Goal: Transaction & Acquisition: Purchase product/service

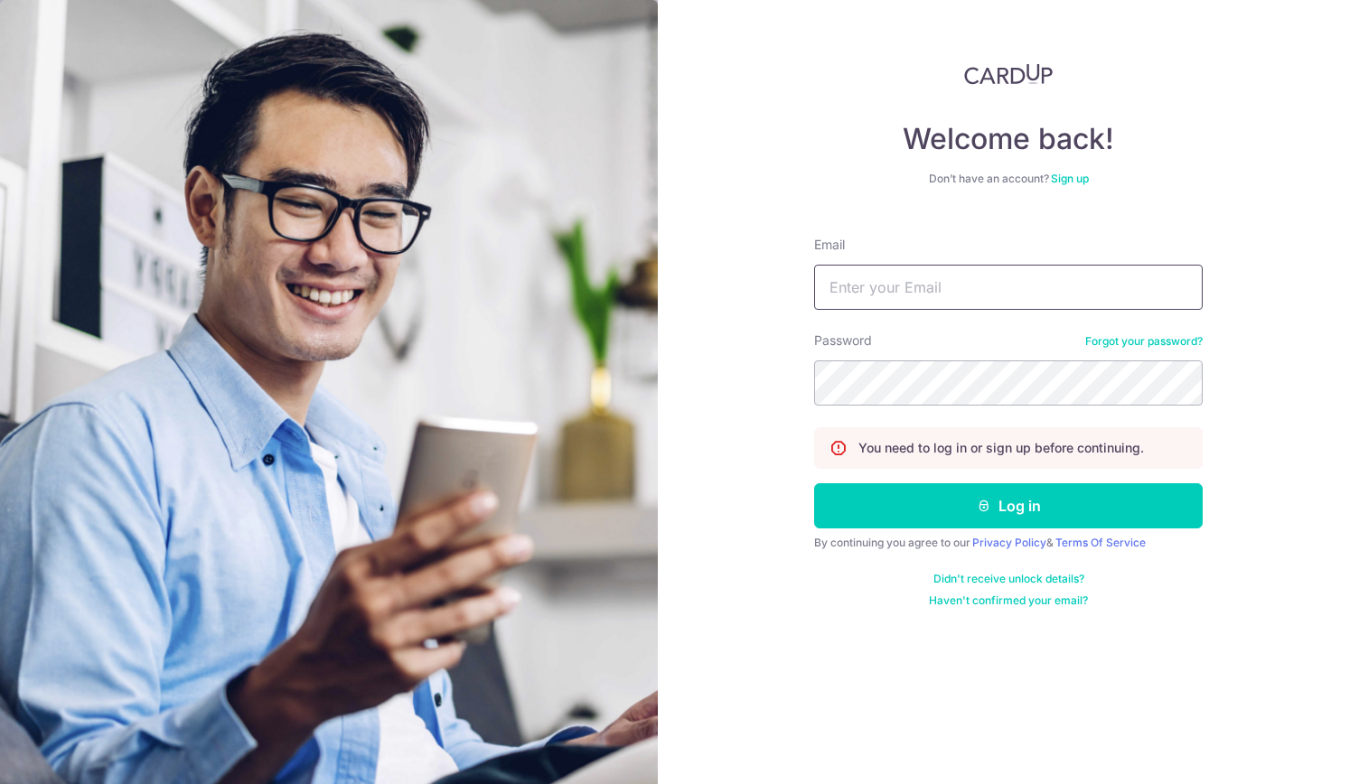
click at [842, 292] on input "Email" at bounding box center [1008, 287] width 389 height 45
type input "PCLIM289@GMAIL.COM"
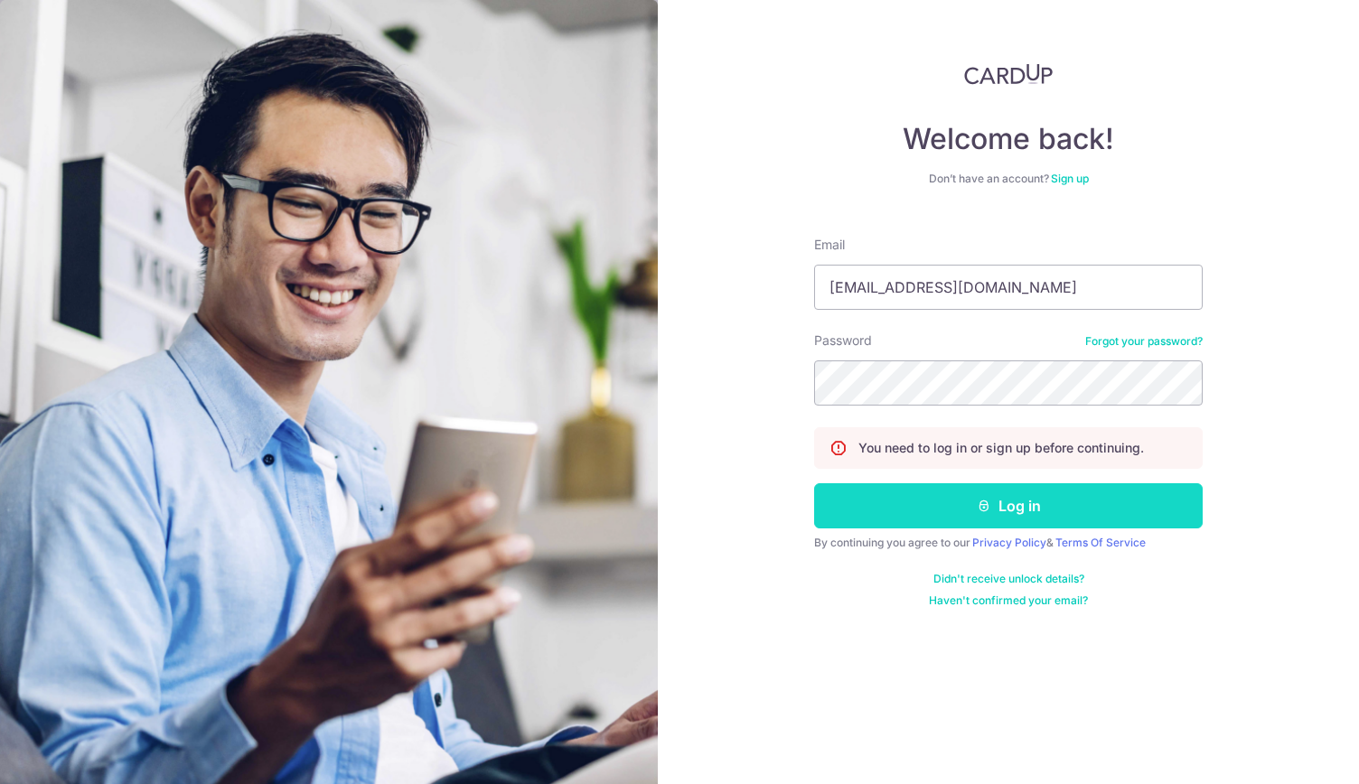
click at [1014, 511] on button "Log in" at bounding box center [1008, 505] width 389 height 45
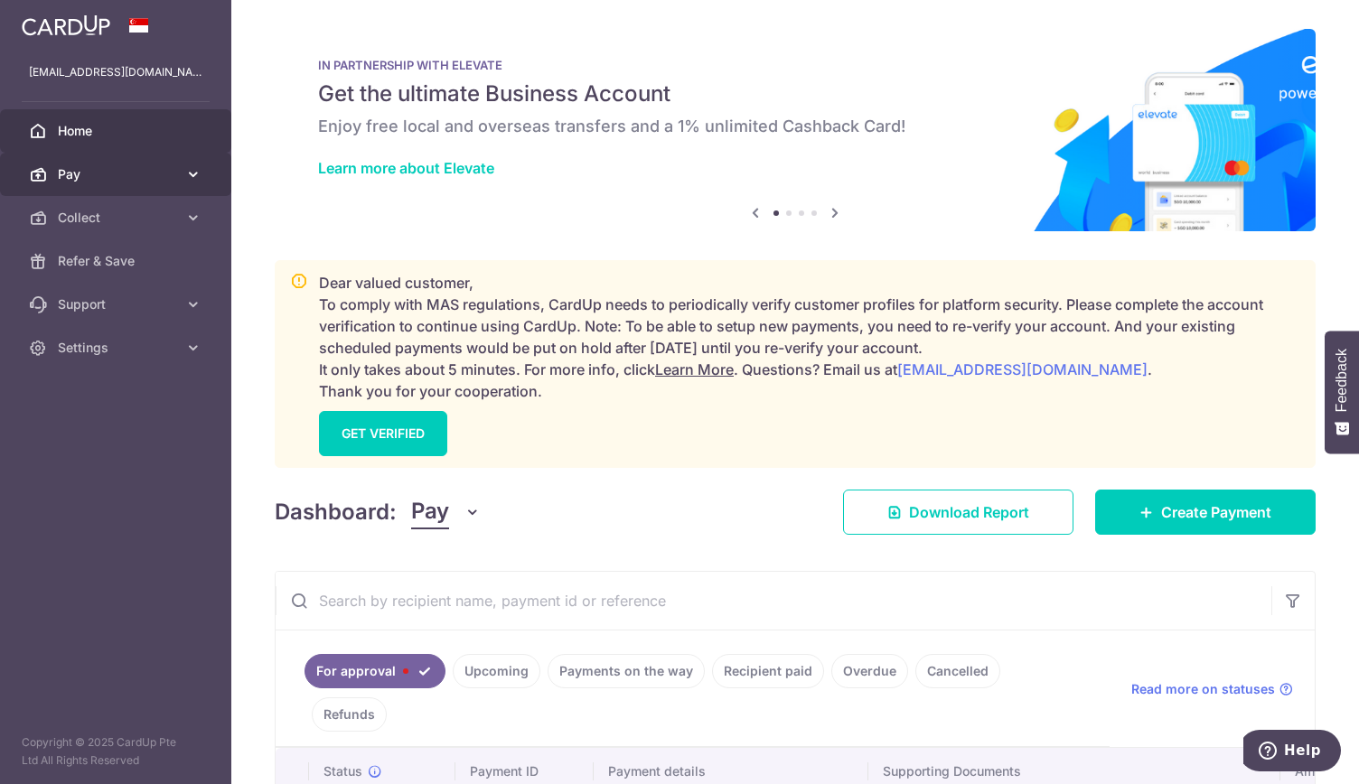
click at [65, 169] on span "Pay" at bounding box center [117, 174] width 119 height 18
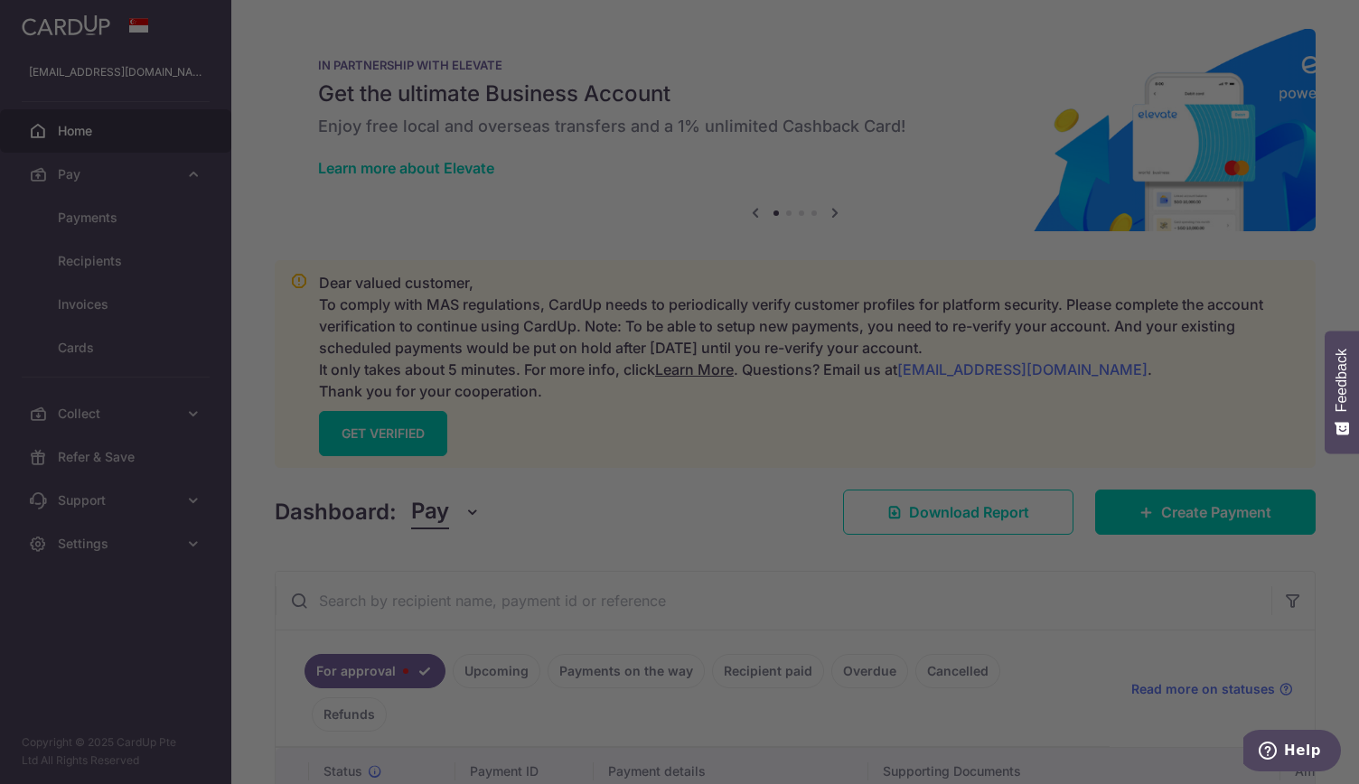
click at [110, 214] on div at bounding box center [686, 396] width 1373 height 793
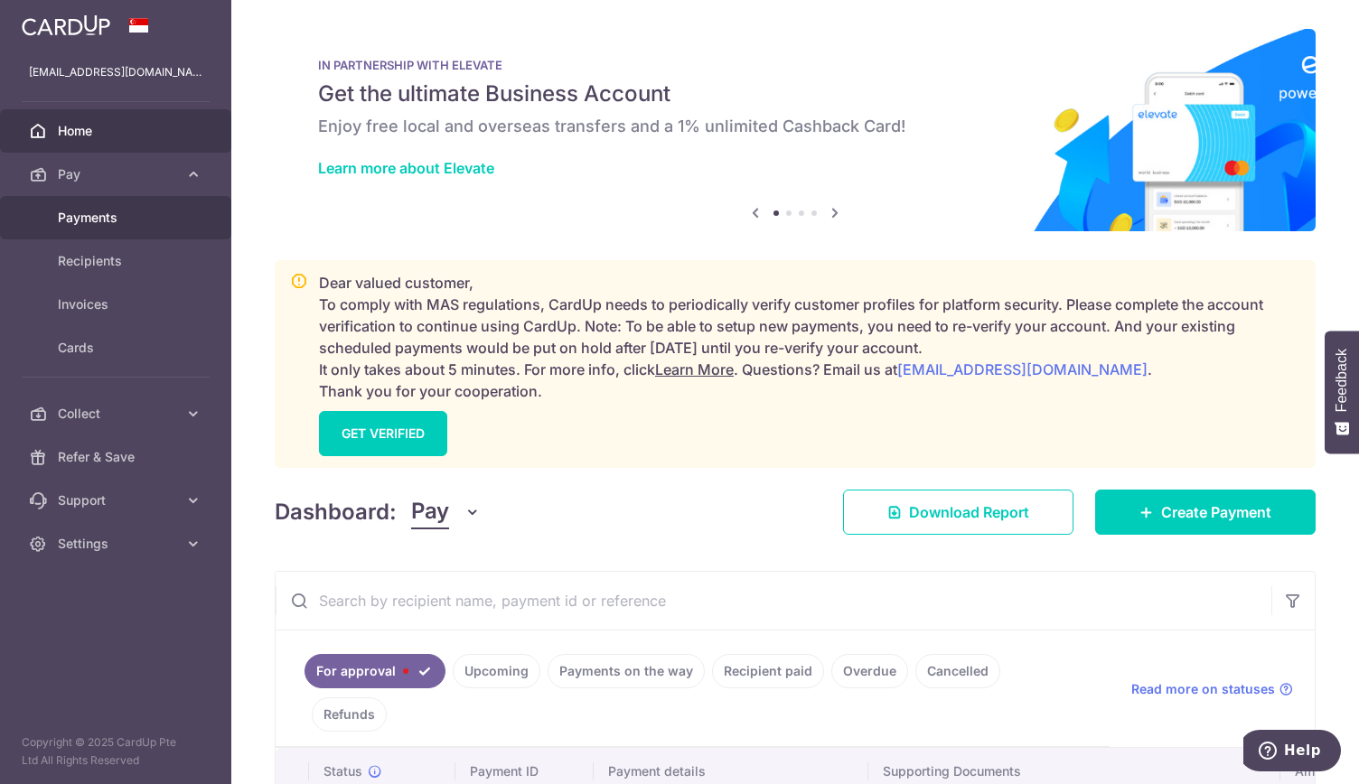
click at [123, 211] on span "Payments" at bounding box center [117, 218] width 119 height 18
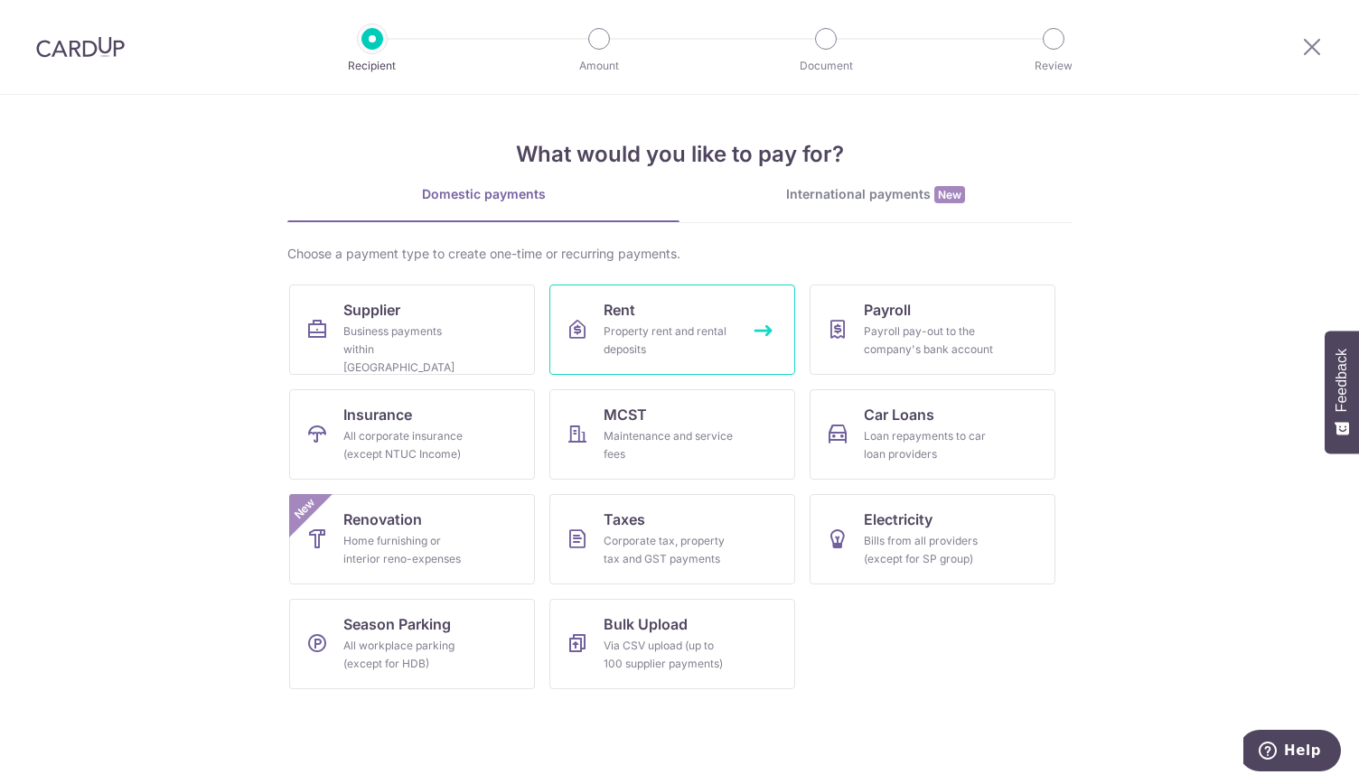
click at [622, 321] on link "Rent Property rent and rental deposits" at bounding box center [672, 330] width 246 height 90
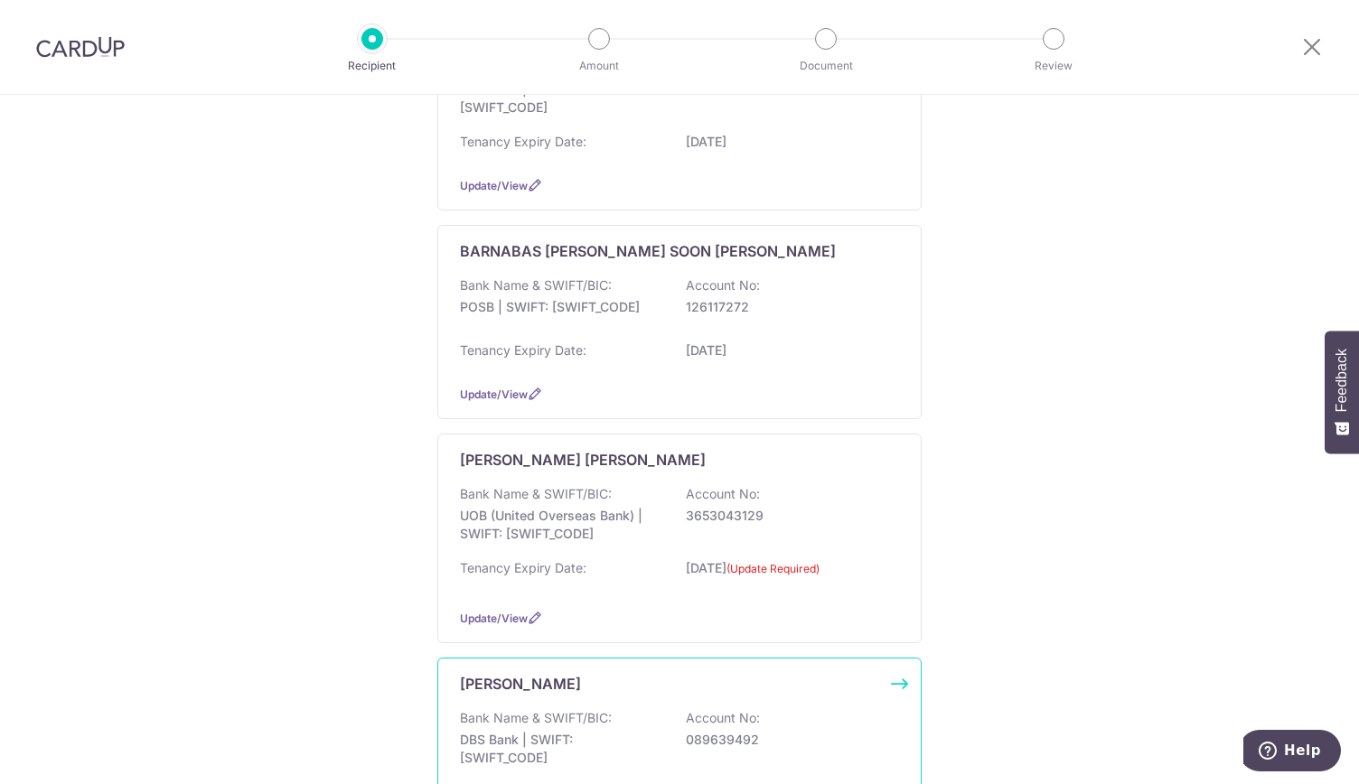
scroll to position [994, 0]
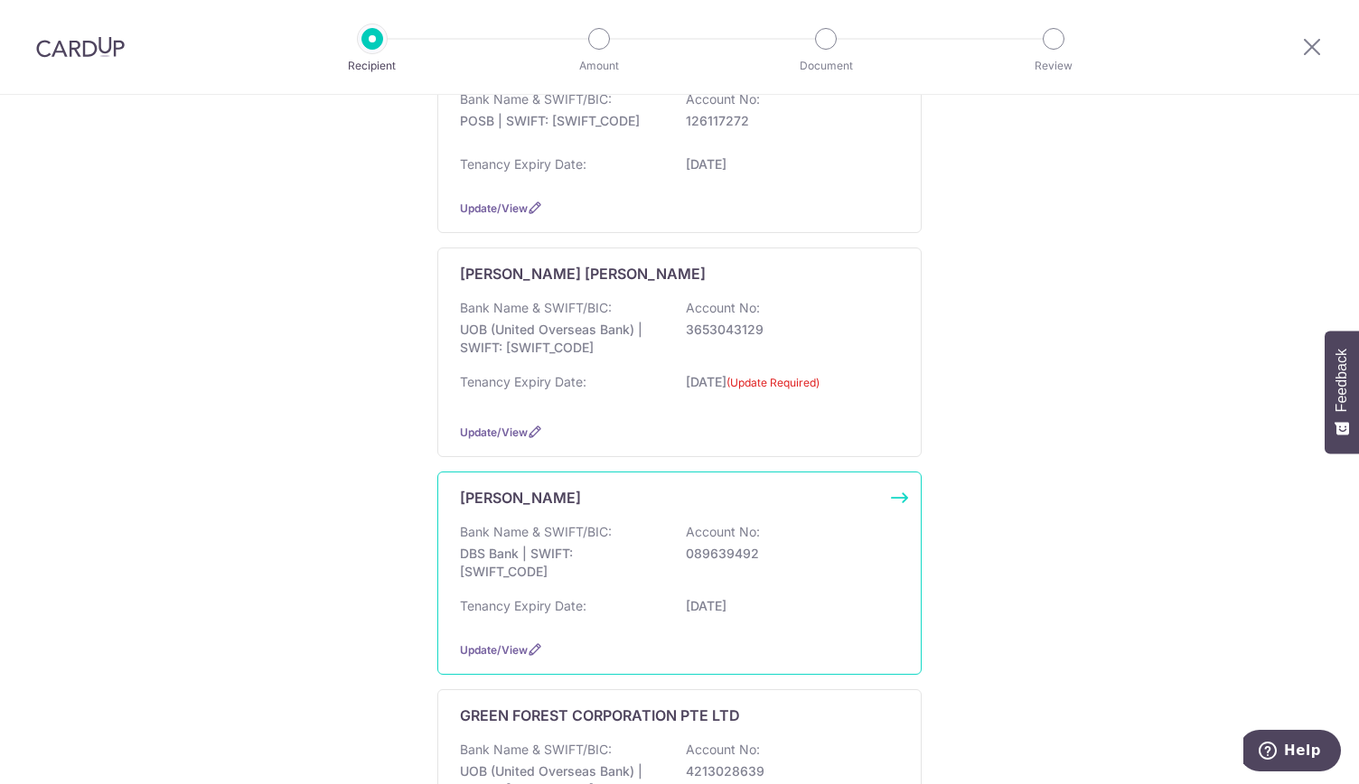
click at [535, 558] on p "DBS Bank | SWIFT: DBSSSGSGXXX" at bounding box center [561, 563] width 202 height 36
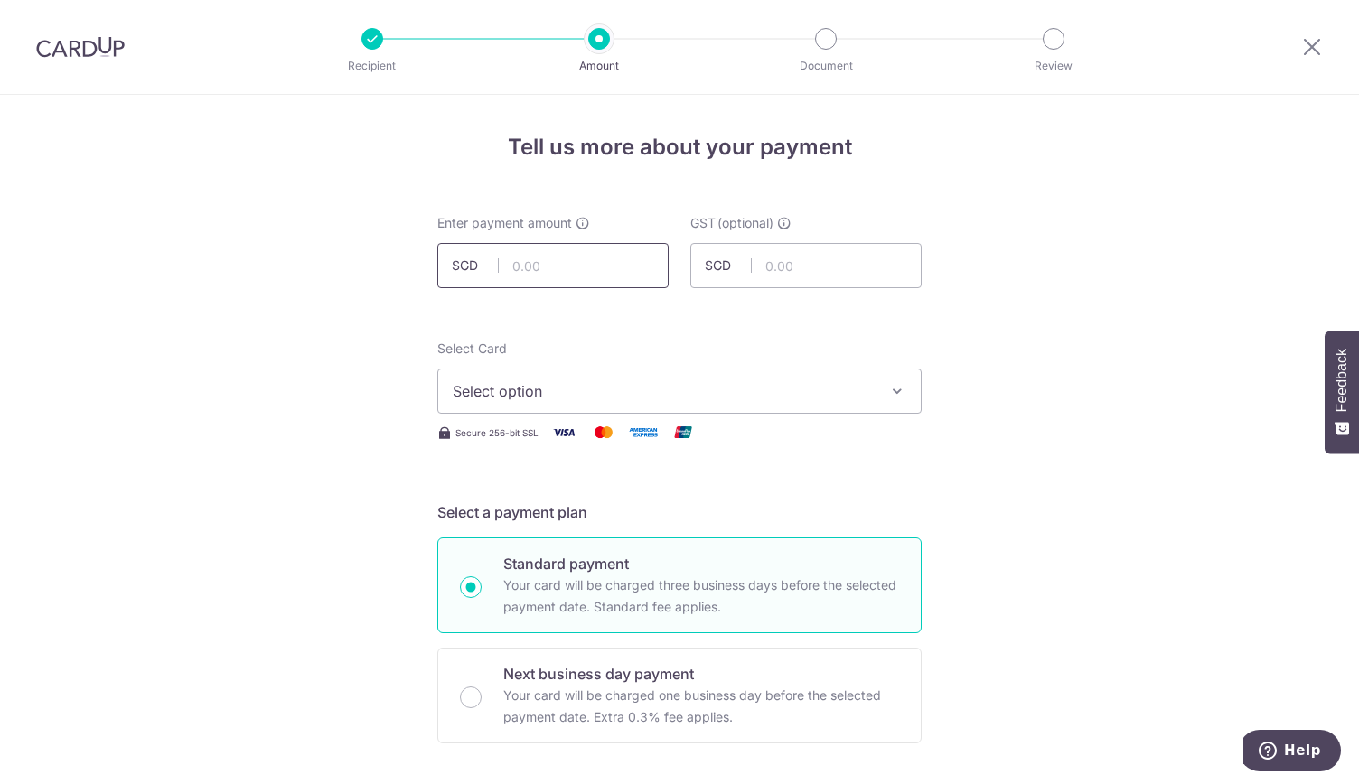
click at [558, 261] on input "text" at bounding box center [552, 265] width 231 height 45
type input "47,079.40"
click at [526, 391] on span "Select option" at bounding box center [663, 391] width 421 height 22
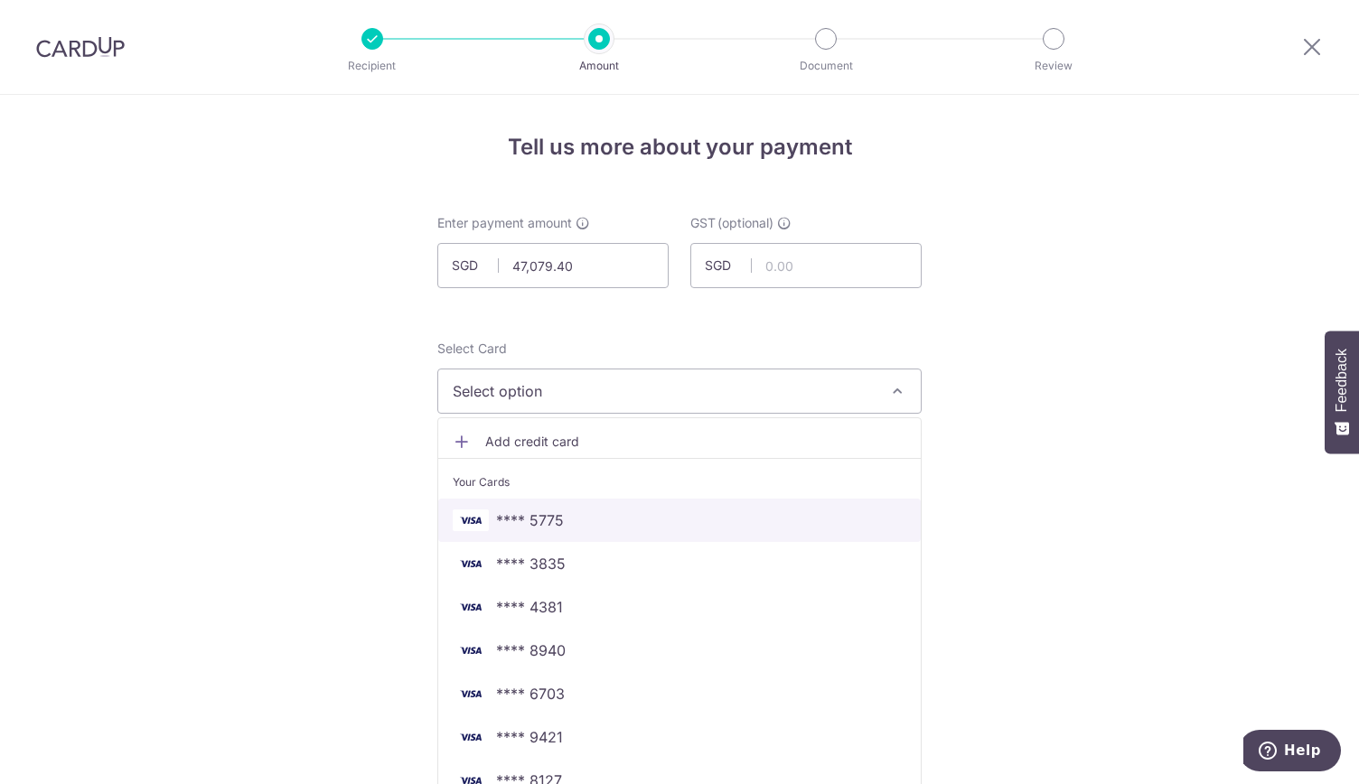
click at [539, 511] on span "**** 5775" at bounding box center [530, 521] width 68 height 22
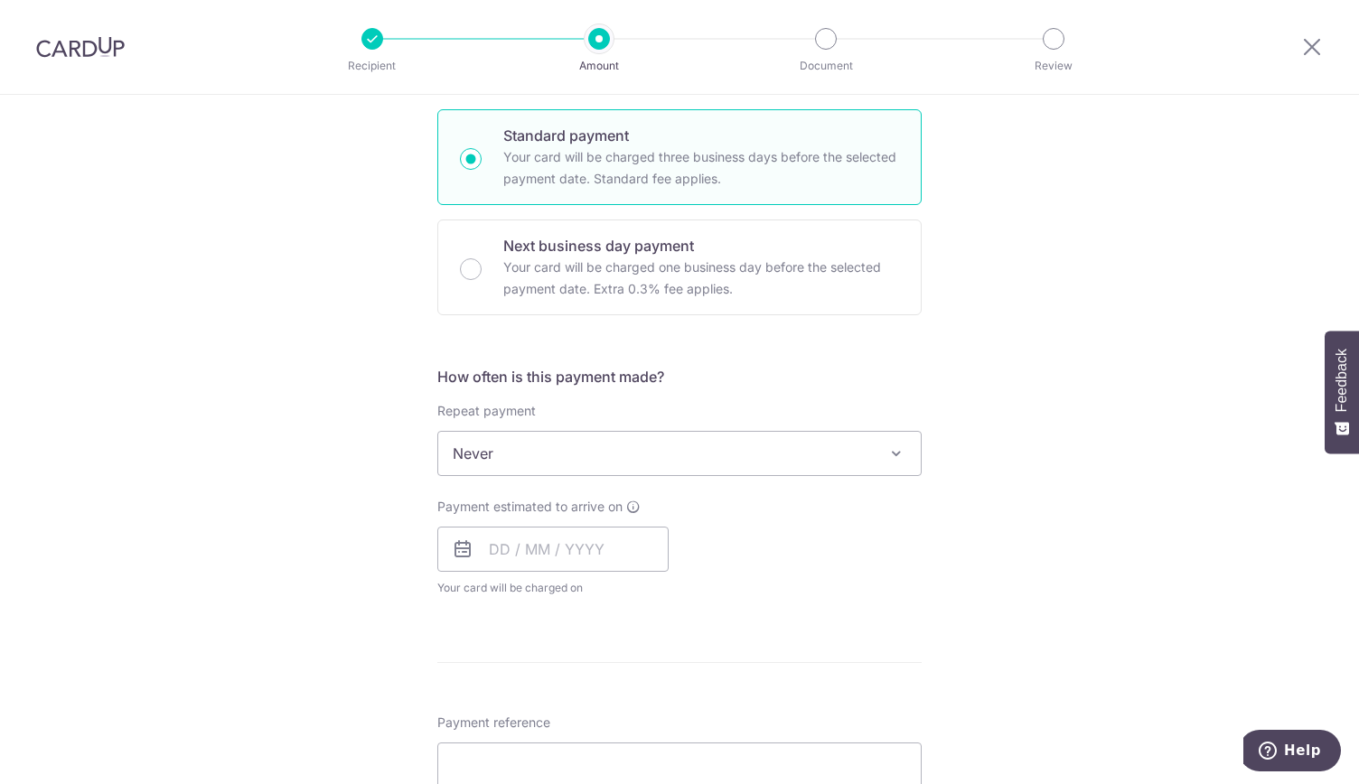
scroll to position [542, 0]
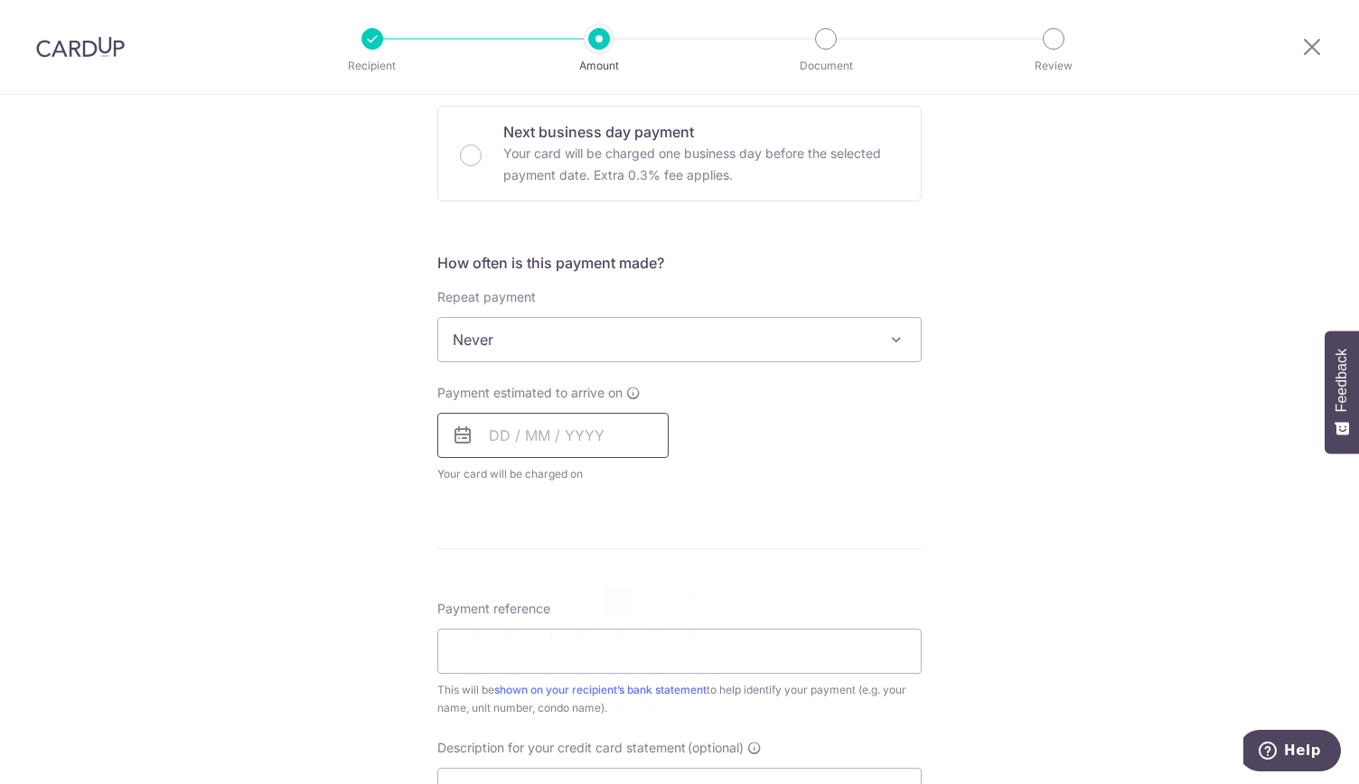
click at [536, 435] on input "text" at bounding box center [552, 435] width 231 height 45
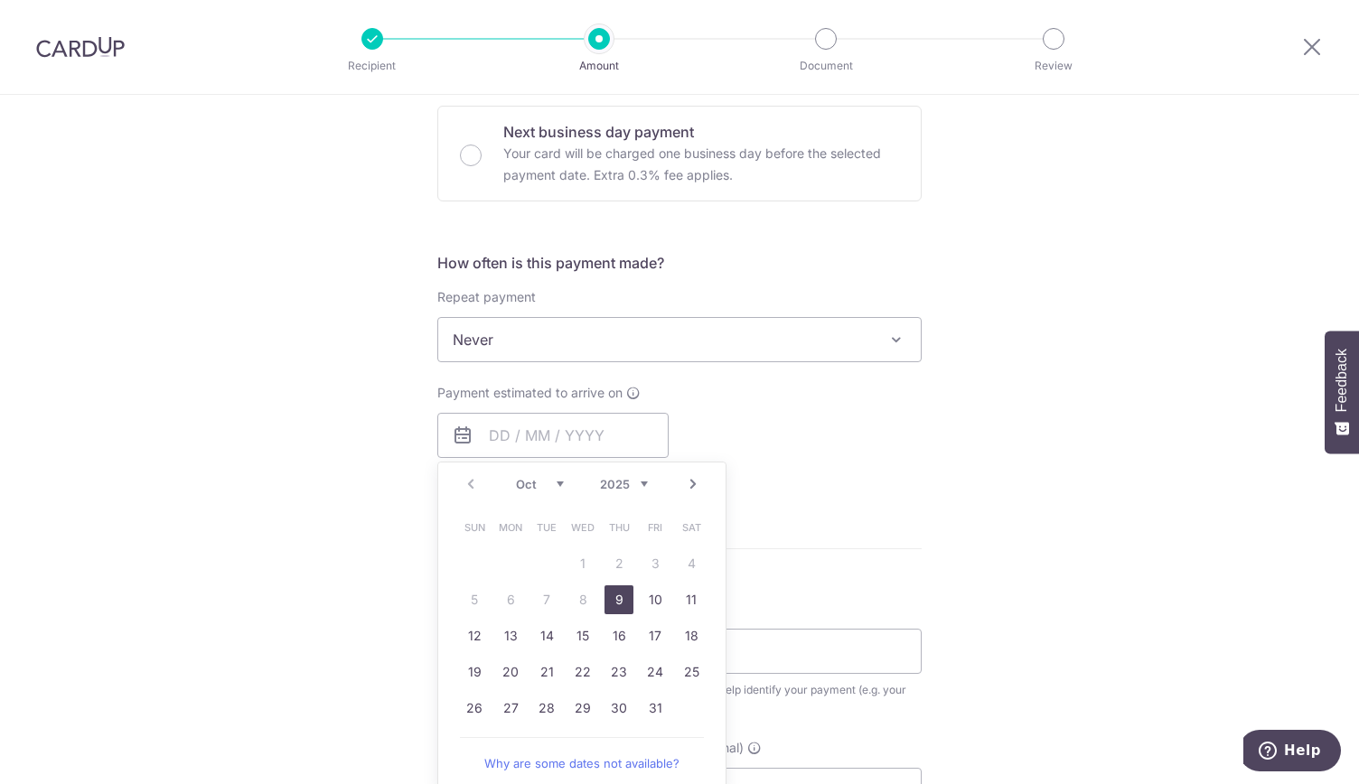
click at [608, 594] on link "9" at bounding box center [619, 600] width 29 height 29
type input "[DATE]"
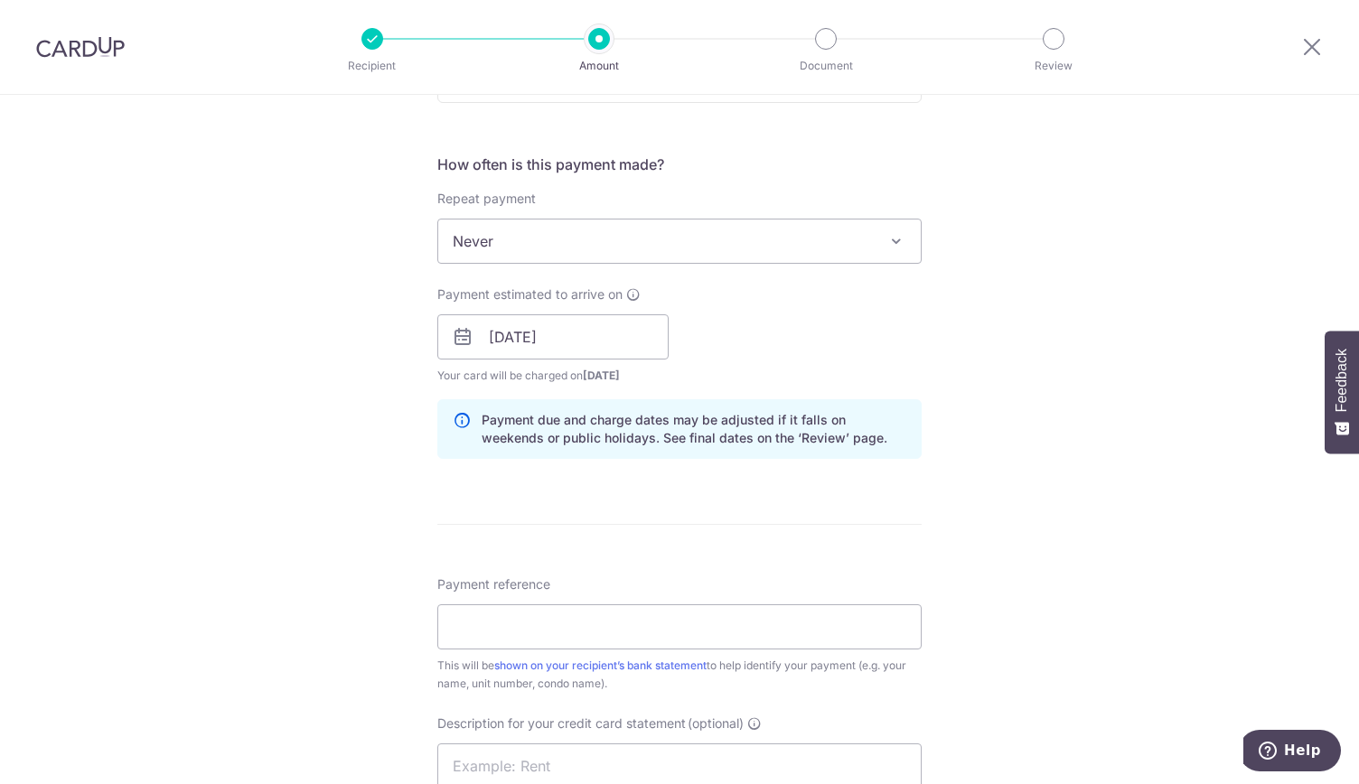
scroll to position [813, 0]
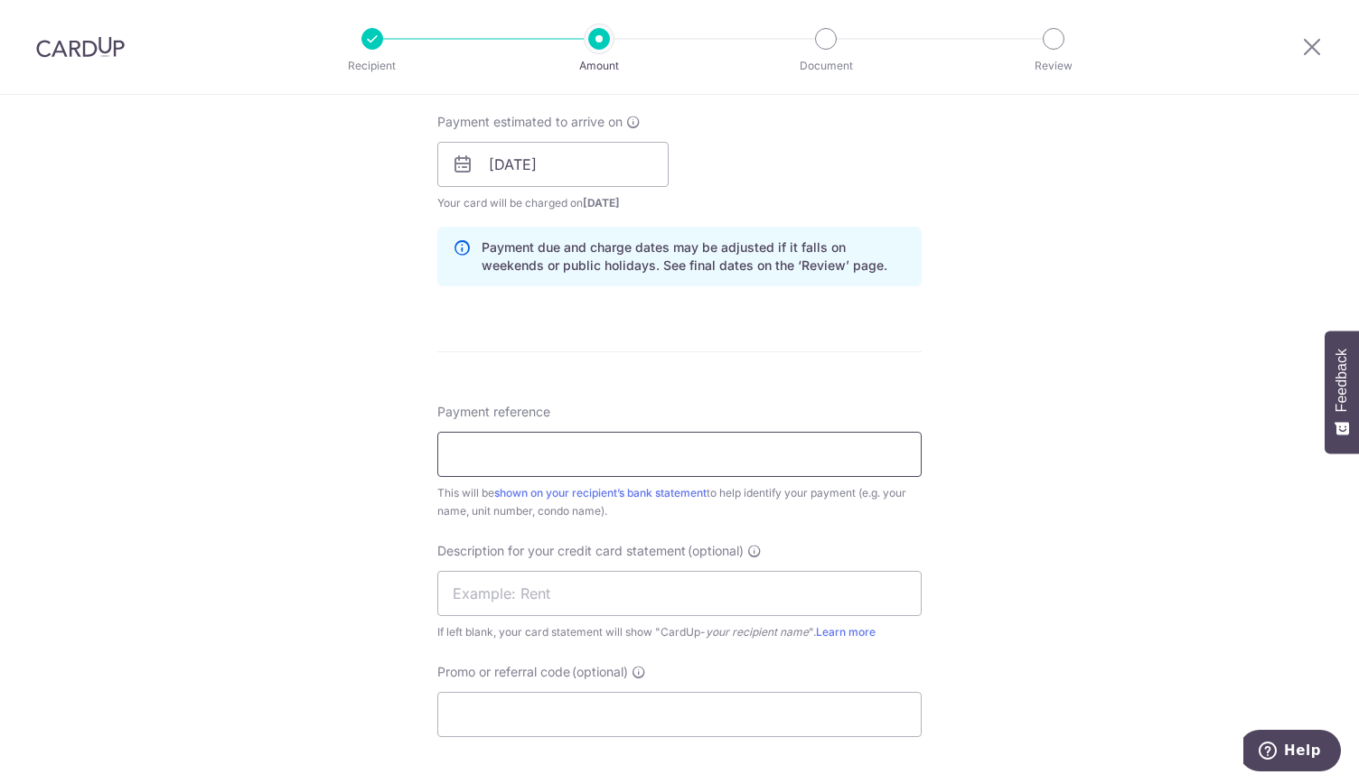
click at [468, 460] on input "Payment reference" at bounding box center [679, 454] width 484 height 45
type input "RENT OCT 25"
click at [481, 594] on input "text" at bounding box center [679, 593] width 484 height 45
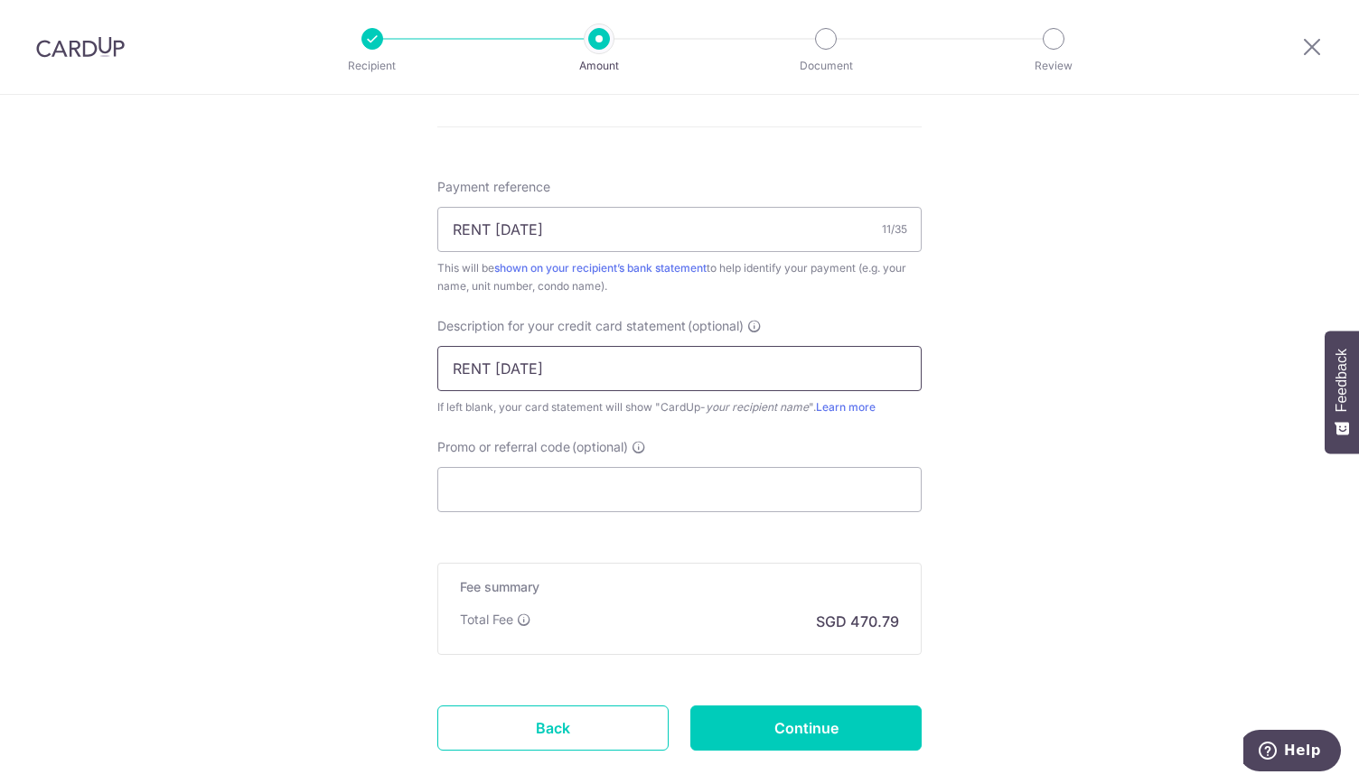
scroll to position [1136, 0]
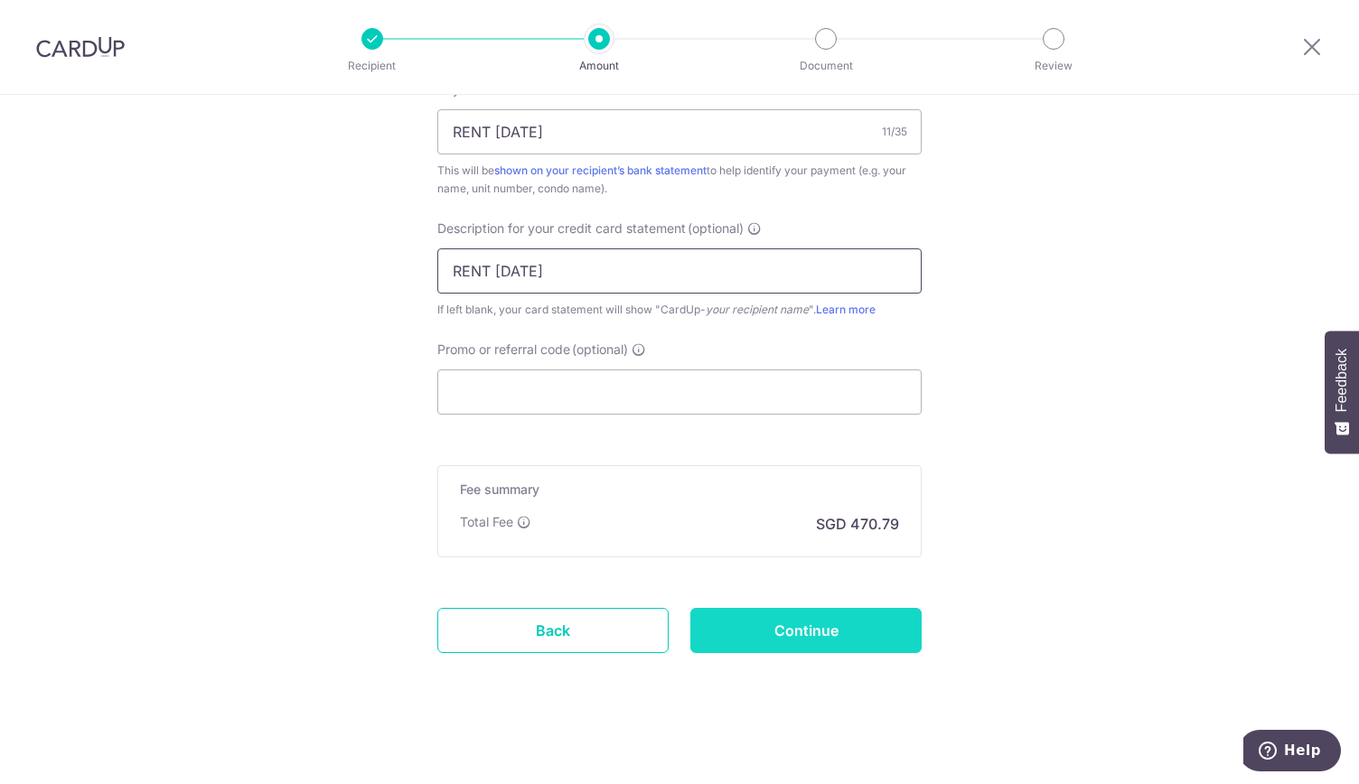
type input "RENT OCT 25"
click at [821, 629] on input "Continue" at bounding box center [805, 630] width 231 height 45
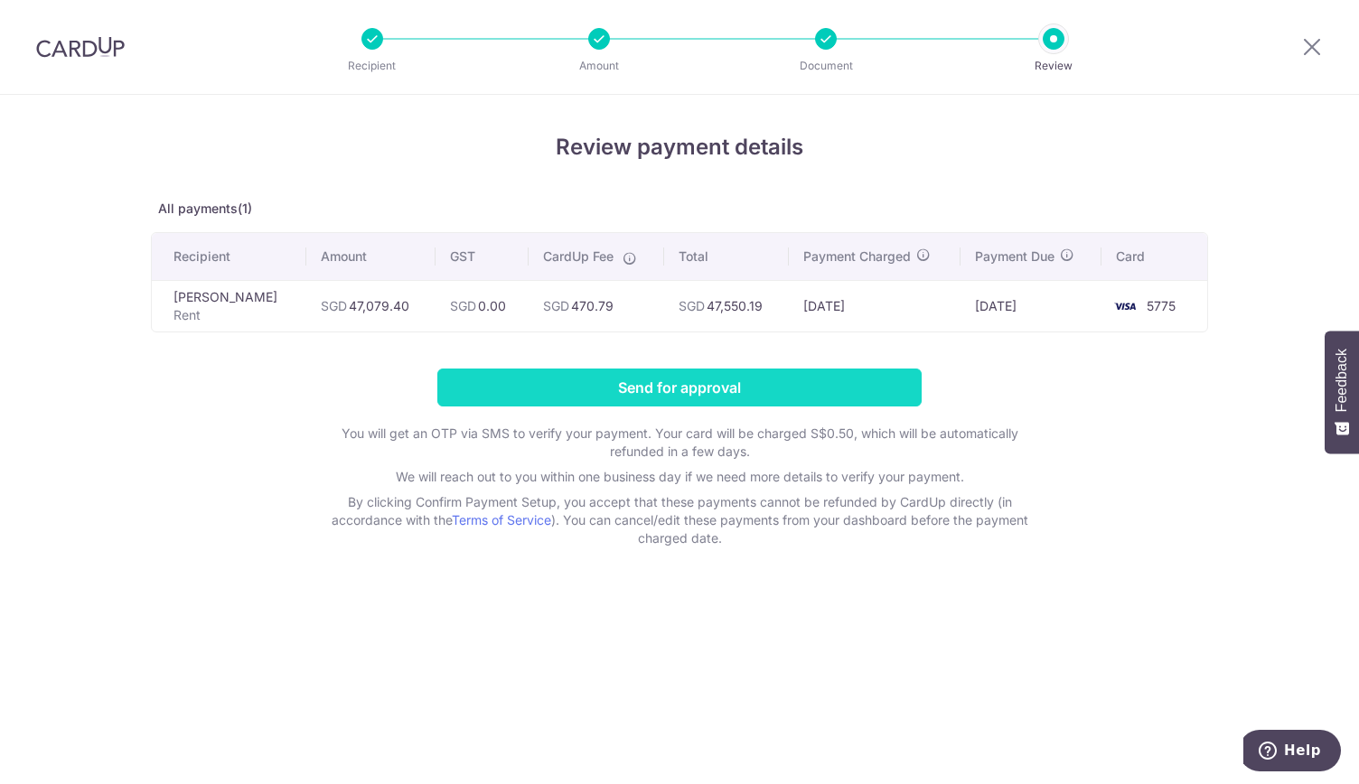
click at [654, 385] on input "Send for approval" at bounding box center [679, 388] width 484 height 38
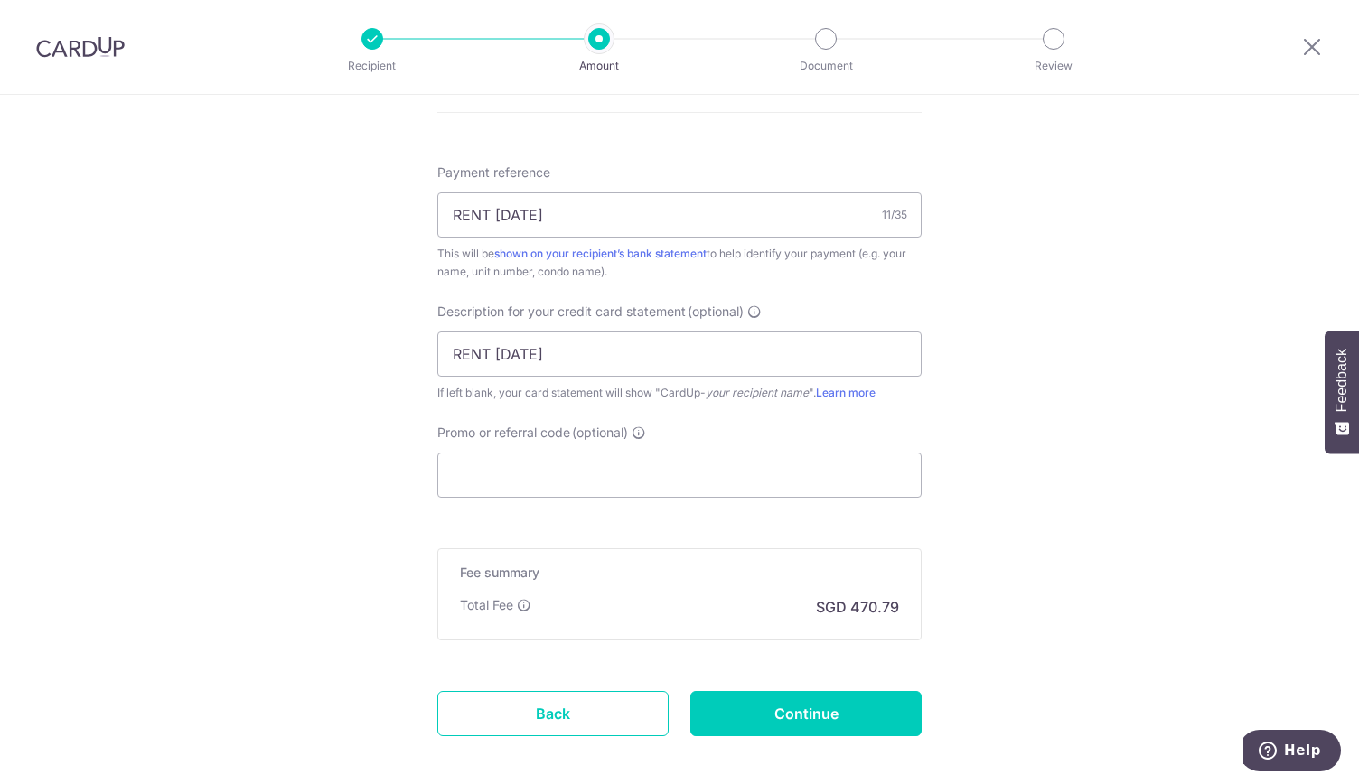
scroll to position [1209, 0]
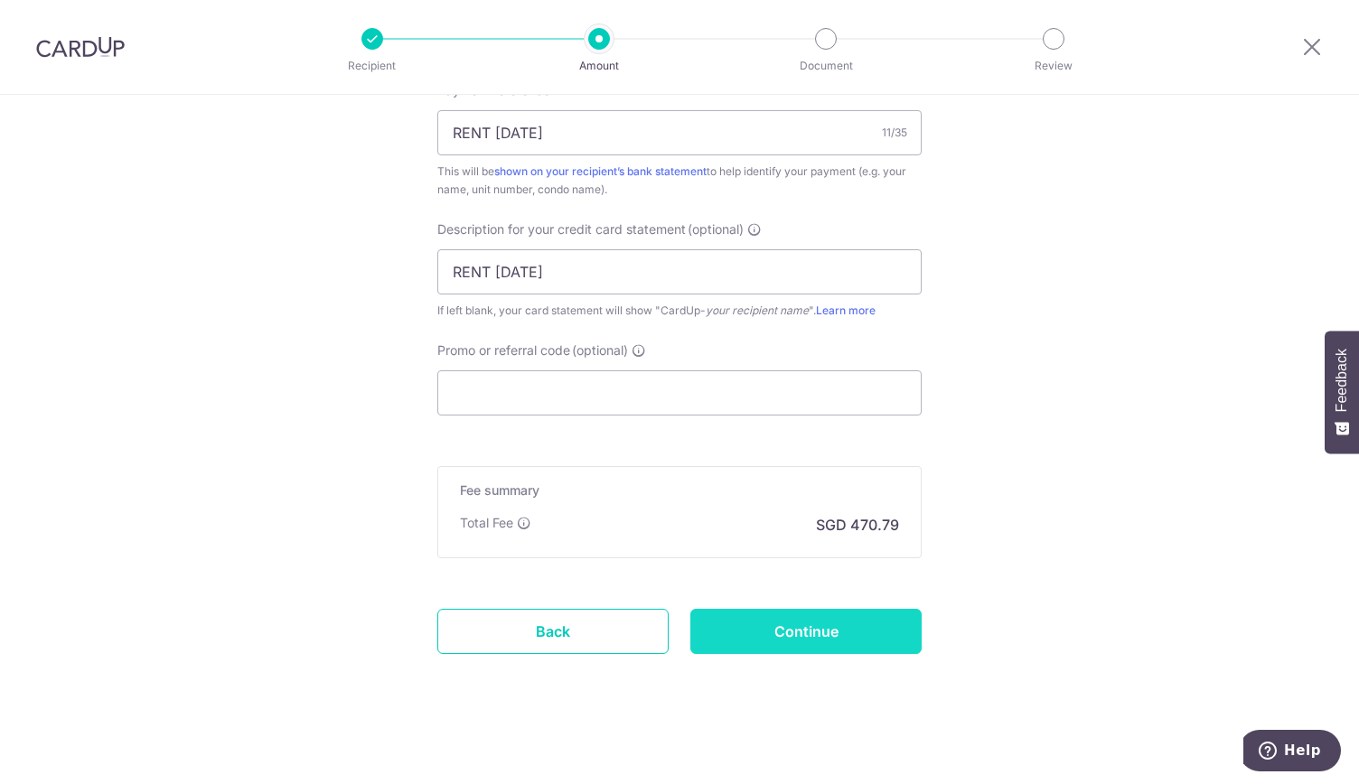
click at [764, 643] on input "Continue" at bounding box center [805, 631] width 231 height 45
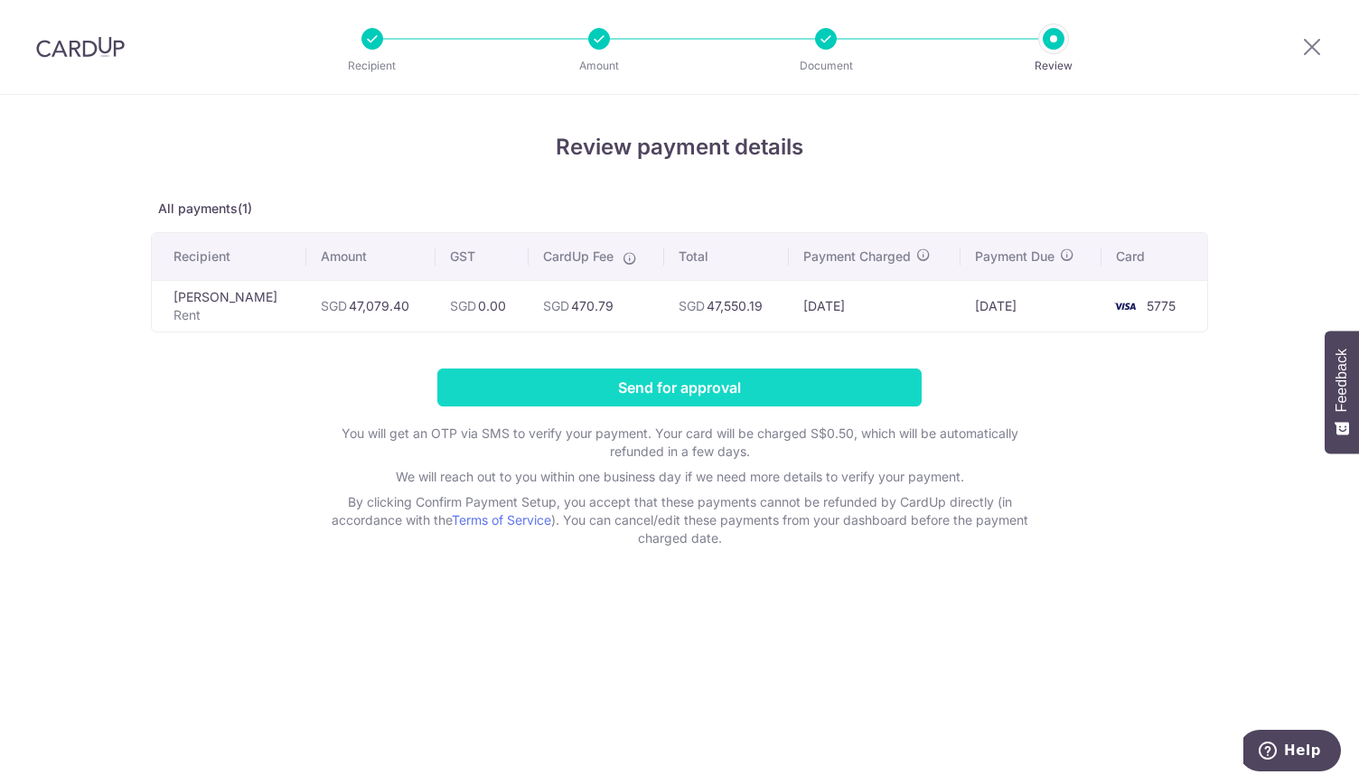
click at [703, 378] on input "Send for approval" at bounding box center [679, 388] width 484 height 38
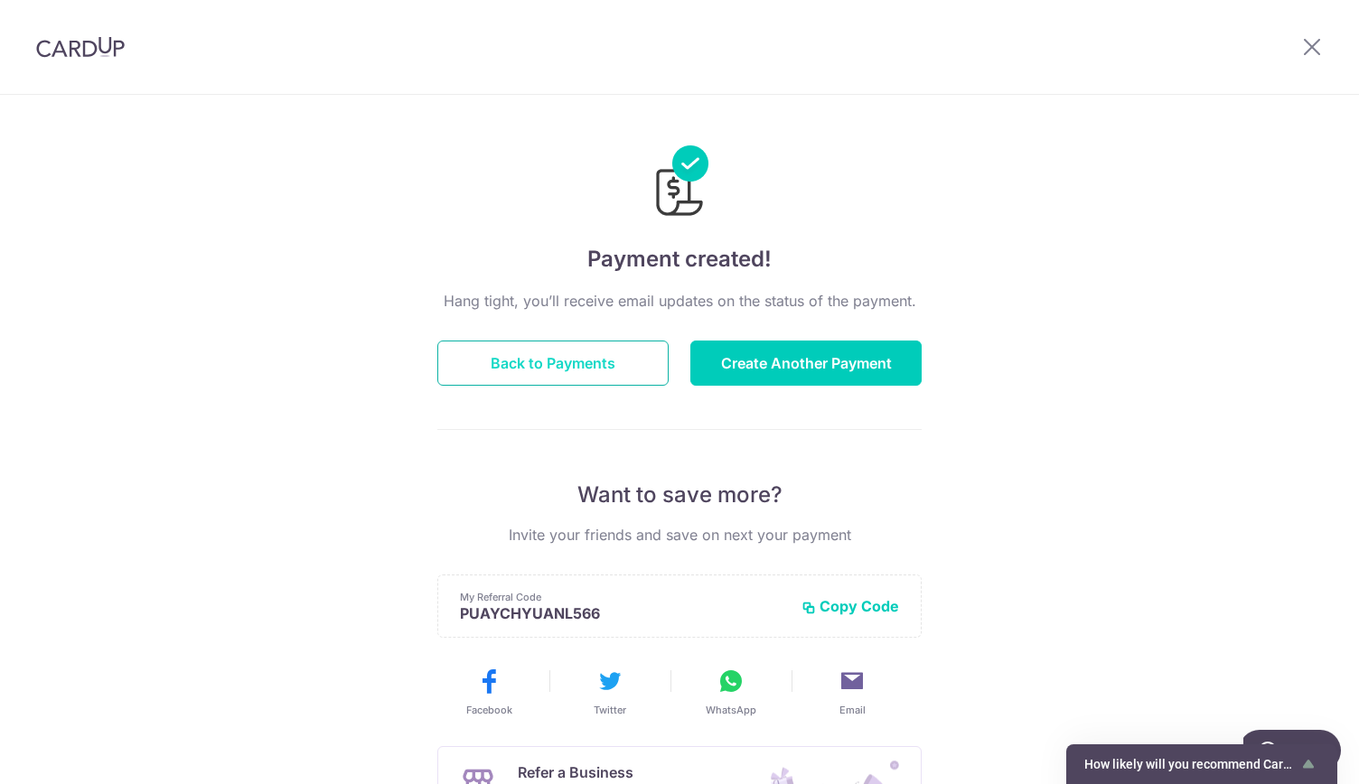
click at [524, 367] on button "Back to Payments" at bounding box center [552, 363] width 231 height 45
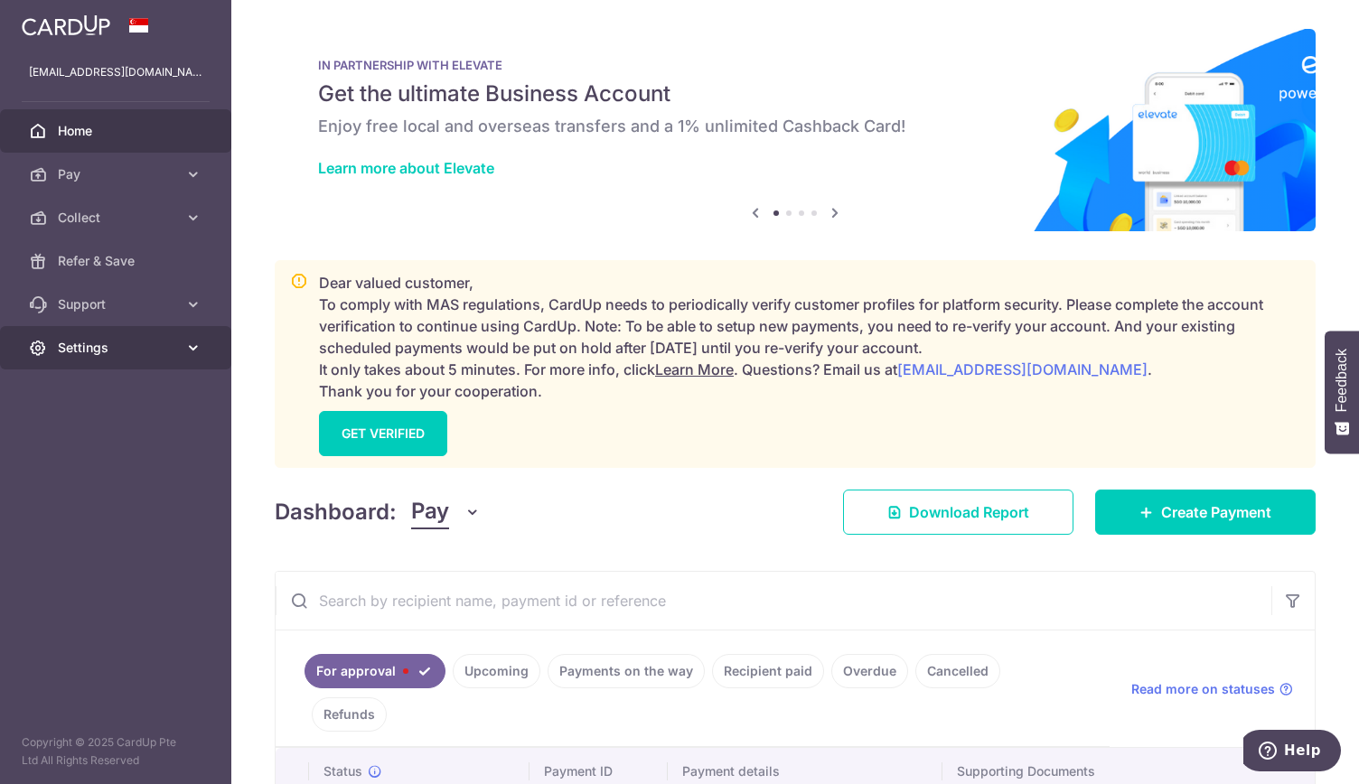
click at [74, 347] on span "Settings" at bounding box center [117, 348] width 119 height 18
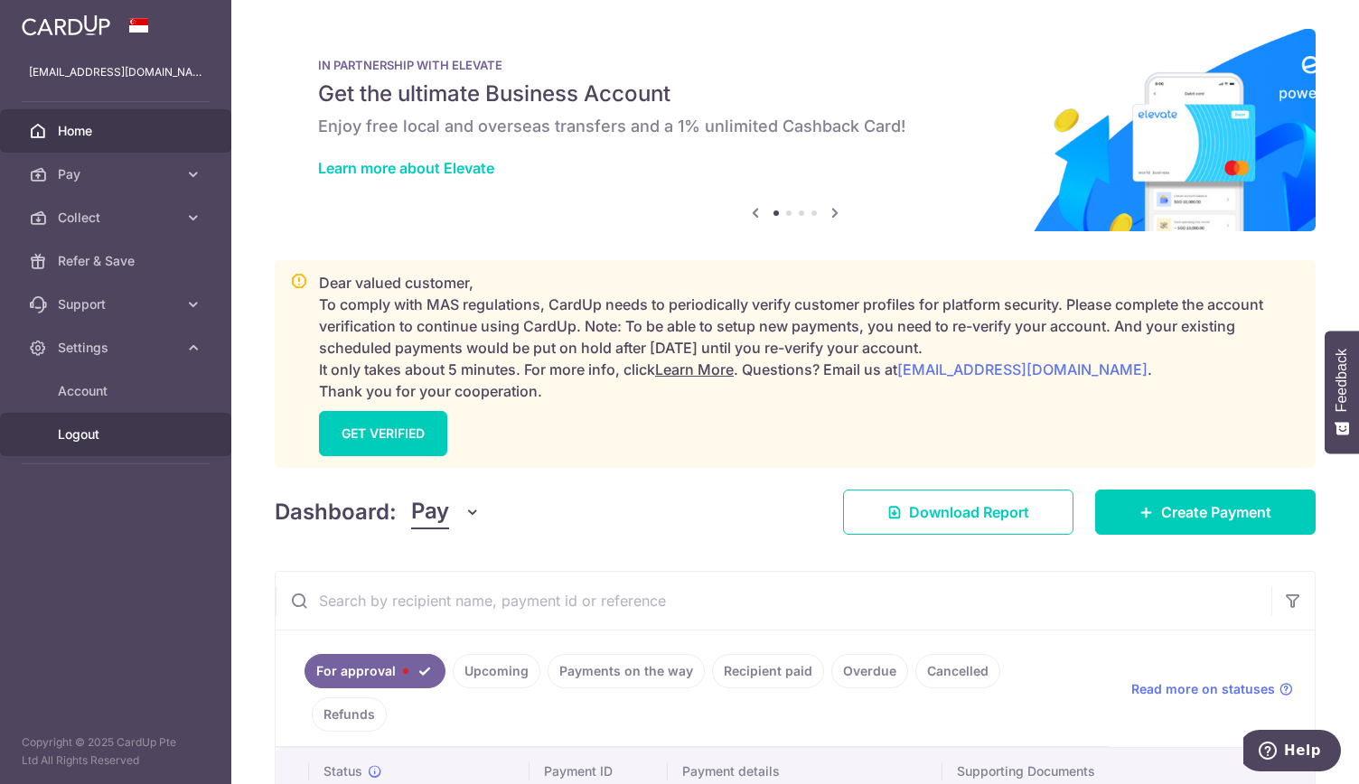
click at [99, 424] on link "Logout" at bounding box center [115, 434] width 231 height 43
